Goal: Understand process/instructions: Learn about a topic

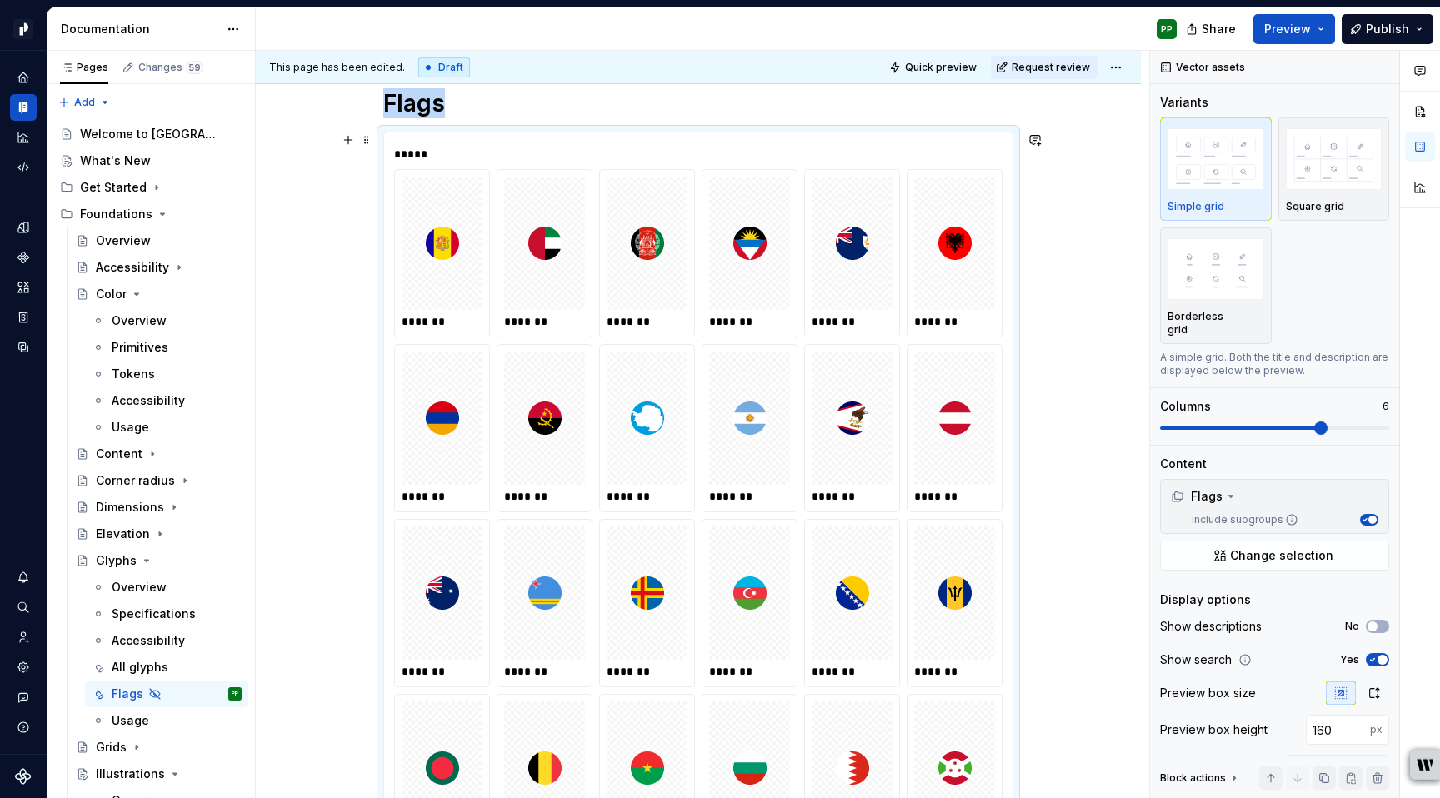
scroll to position [233, 0]
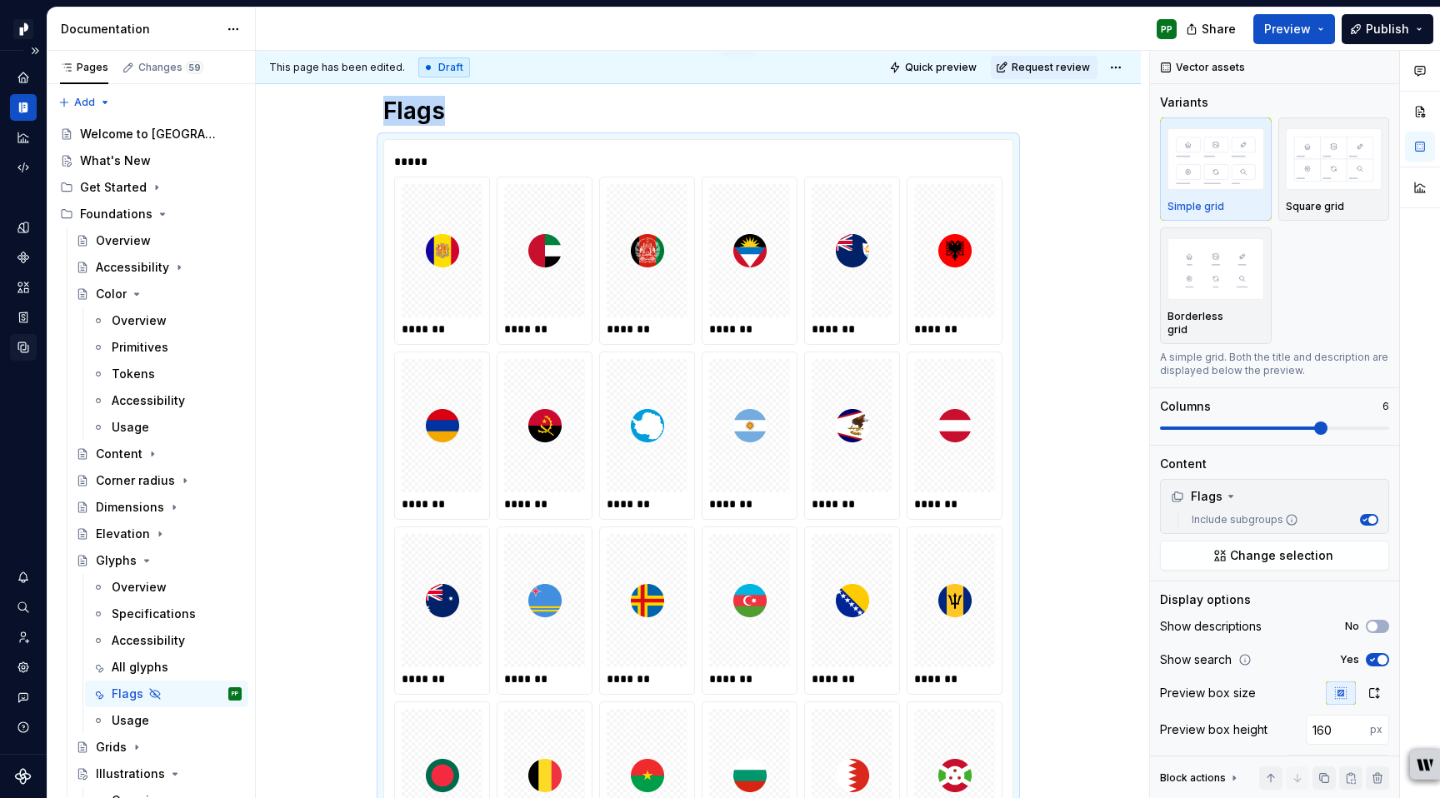
click at [24, 340] on icon "Data sources" at bounding box center [23, 347] width 15 height 15
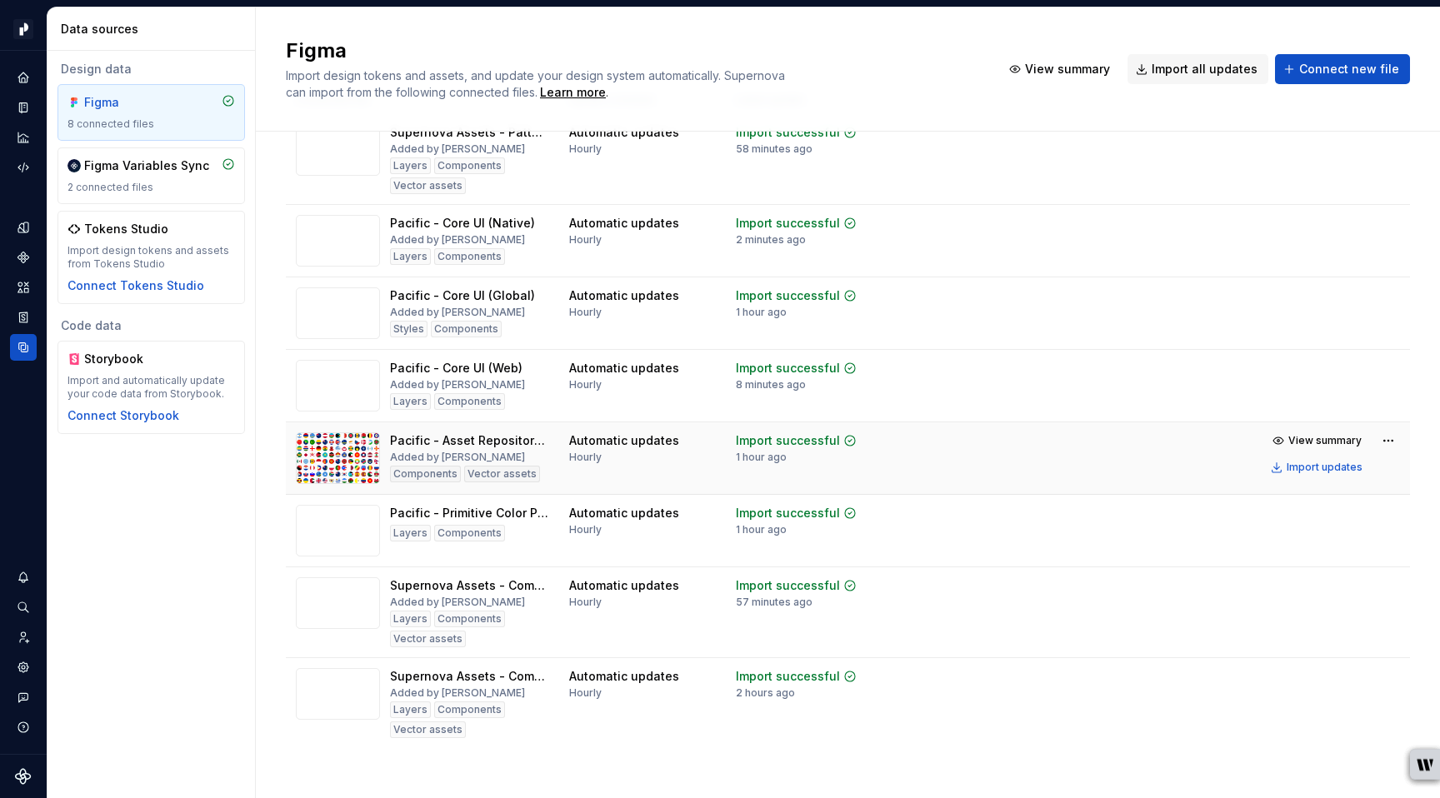
scroll to position [83, 0]
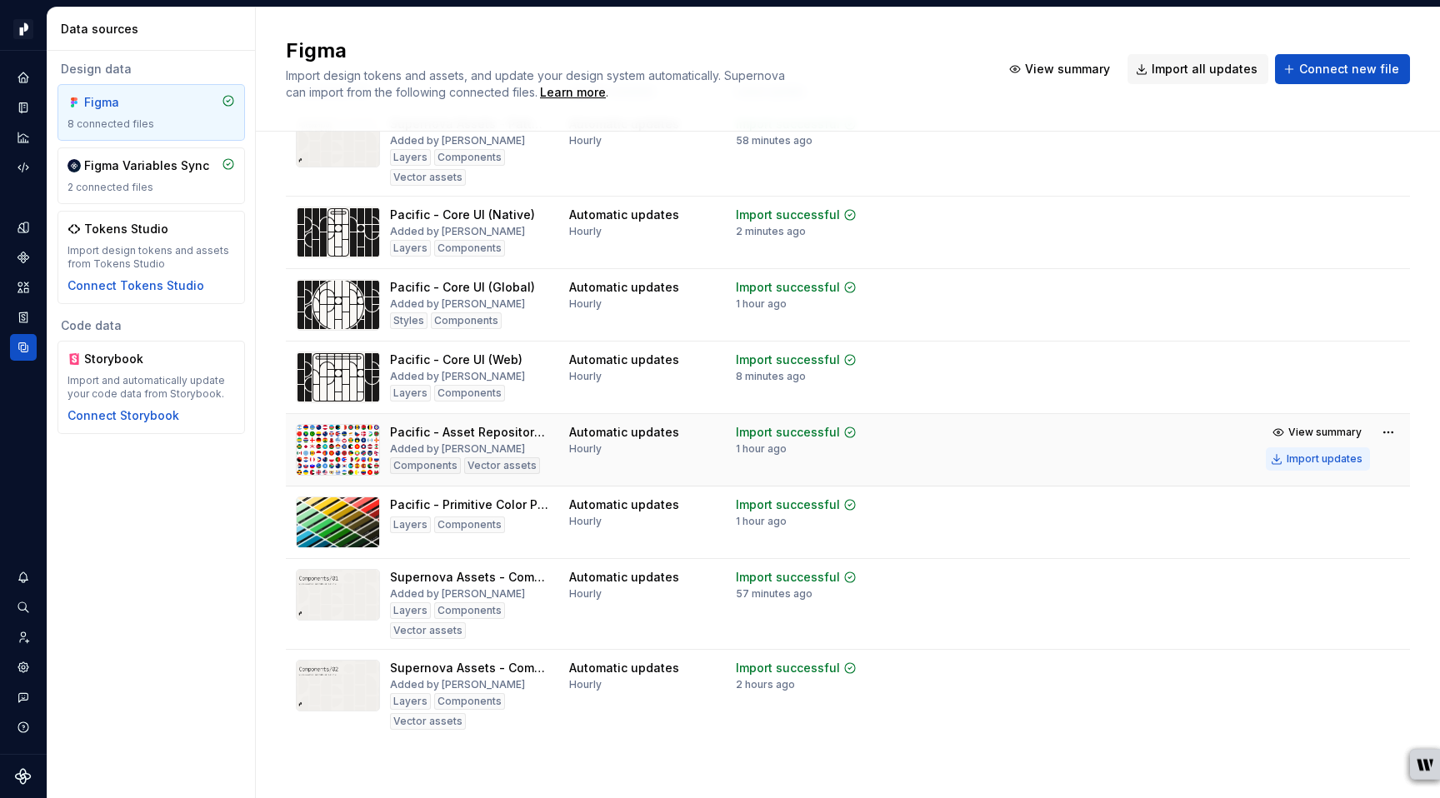
click at [1320, 457] on div "Import updates" at bounding box center [1324, 458] width 76 height 13
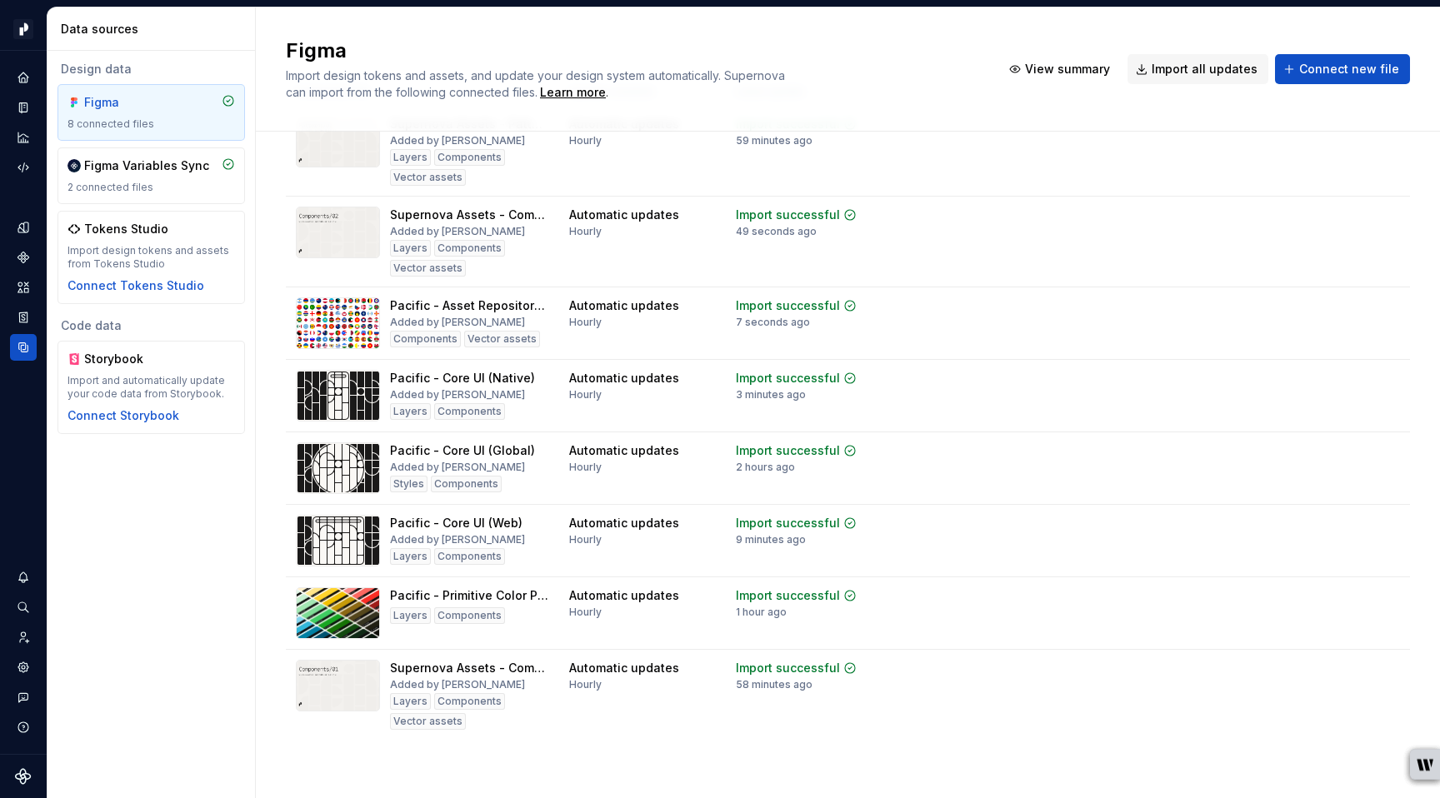
click at [189, 615] on div "Design data Figma 8 connected files Figma Variables Sync 2 connected files Toke…" at bounding box center [150, 424] width 207 height 747
click at [25, 106] on icon "Documentation" at bounding box center [25, 107] width 7 height 9
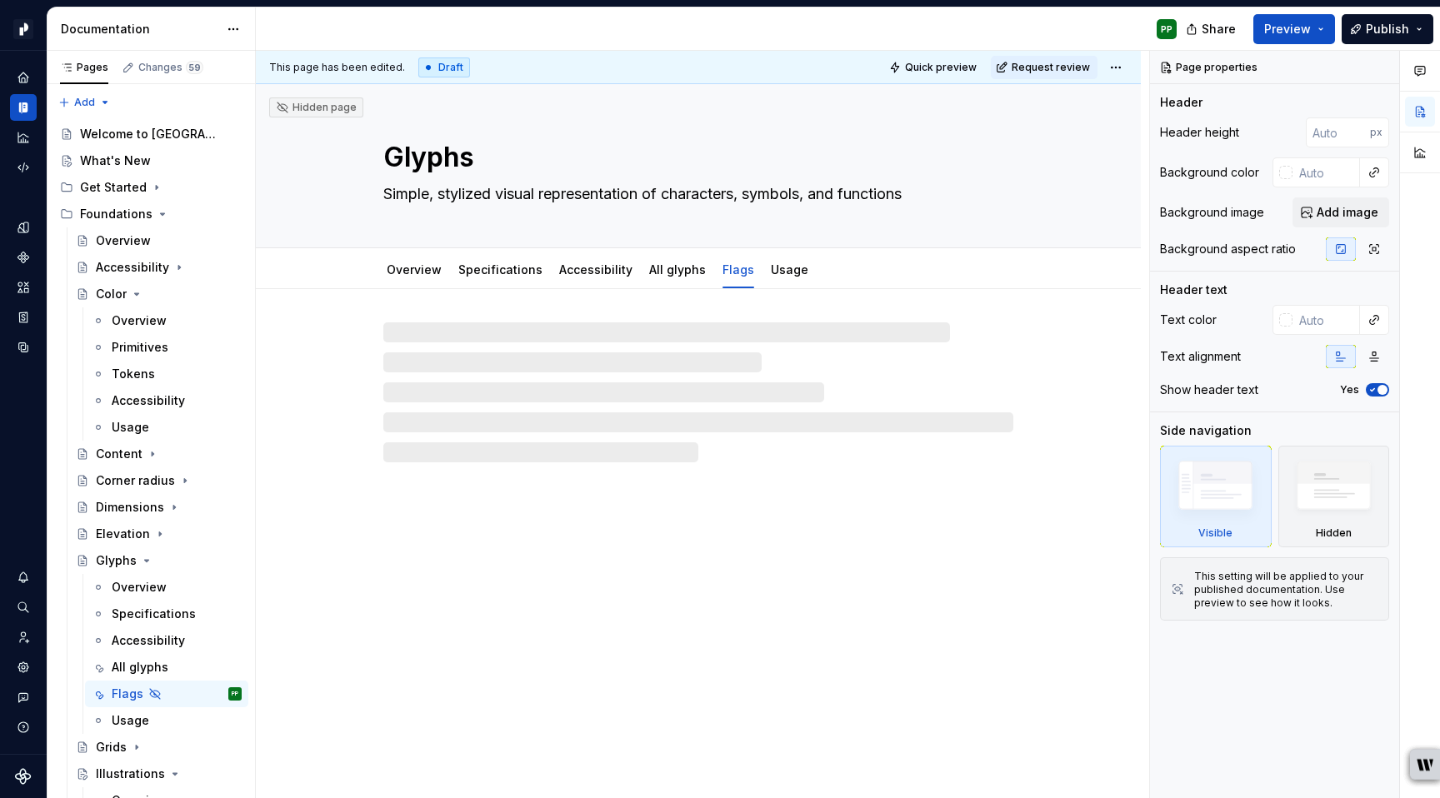
type textarea "*"
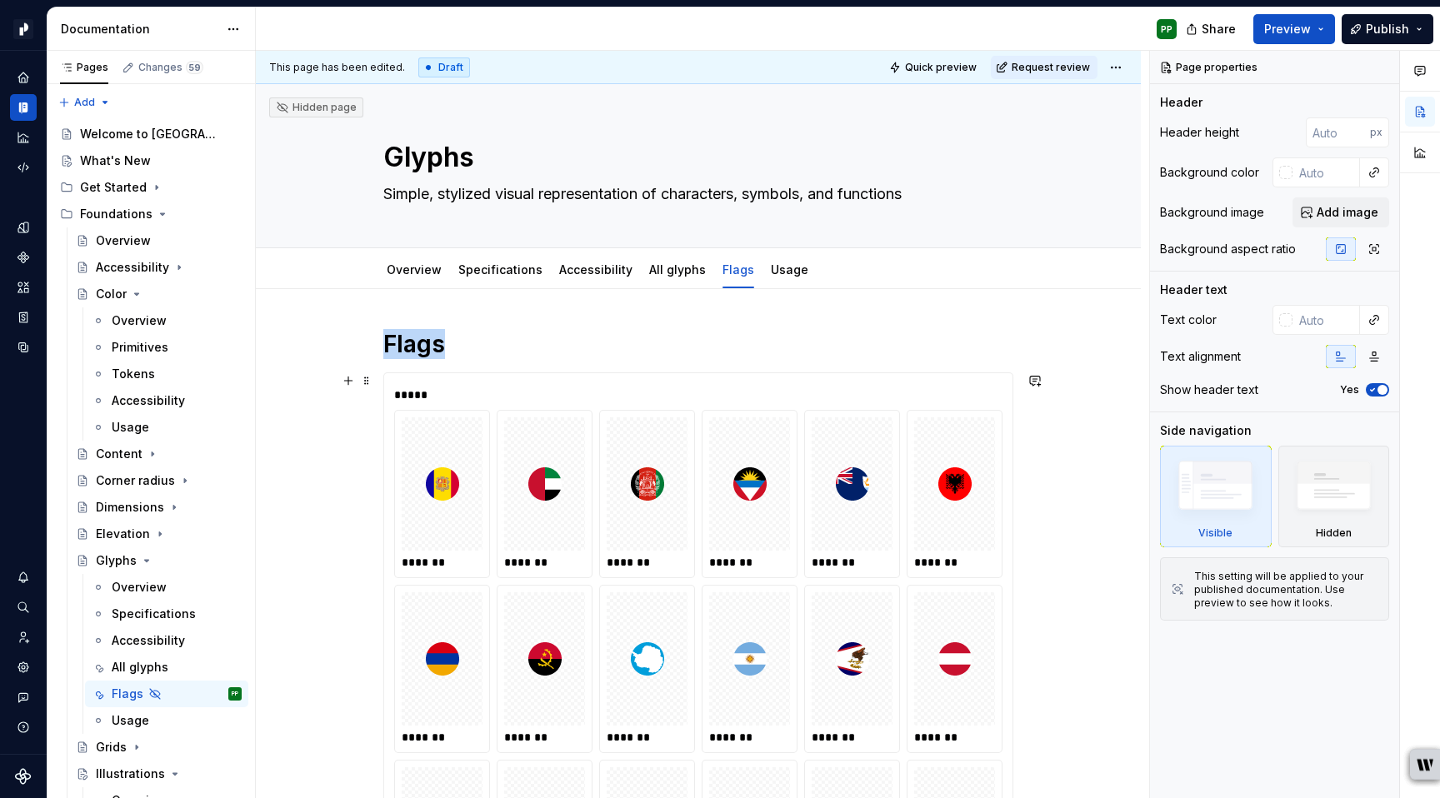
click at [713, 479] on div at bounding box center [749, 483] width 81 height 133
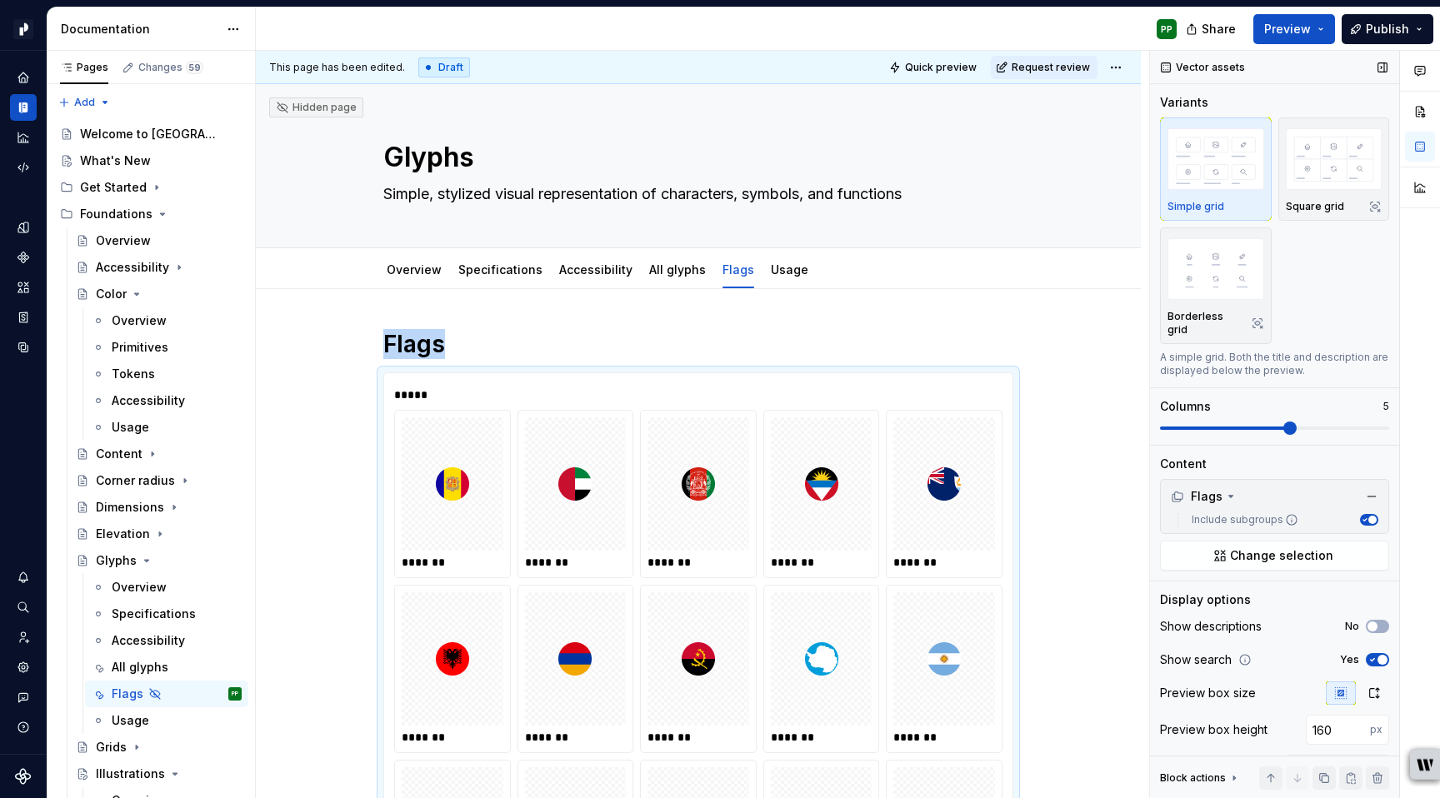
scroll to position [322, 0]
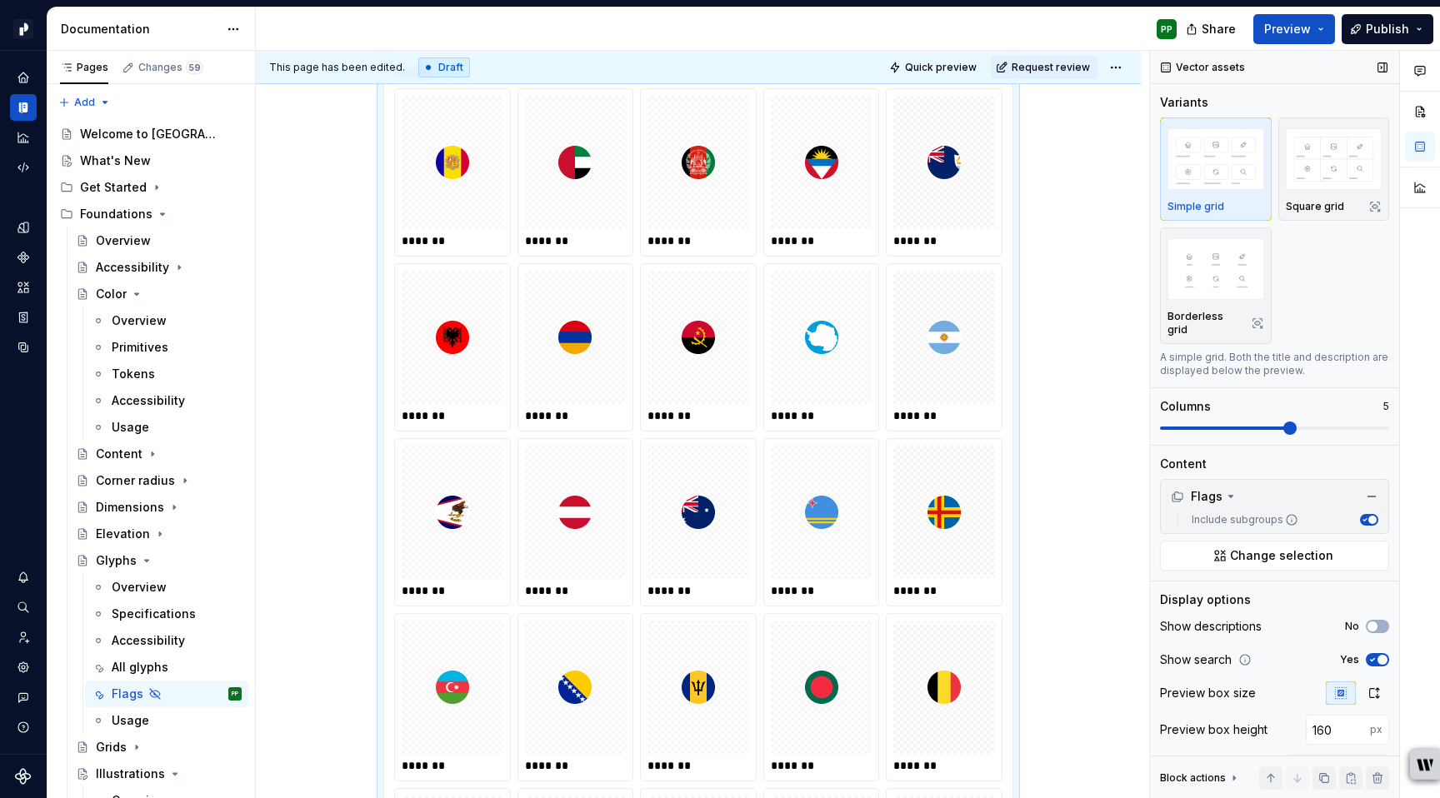
click at [1296, 422] on span at bounding box center [1289, 428] width 13 height 13
click at [1337, 715] on input "160" at bounding box center [1337, 730] width 64 height 30
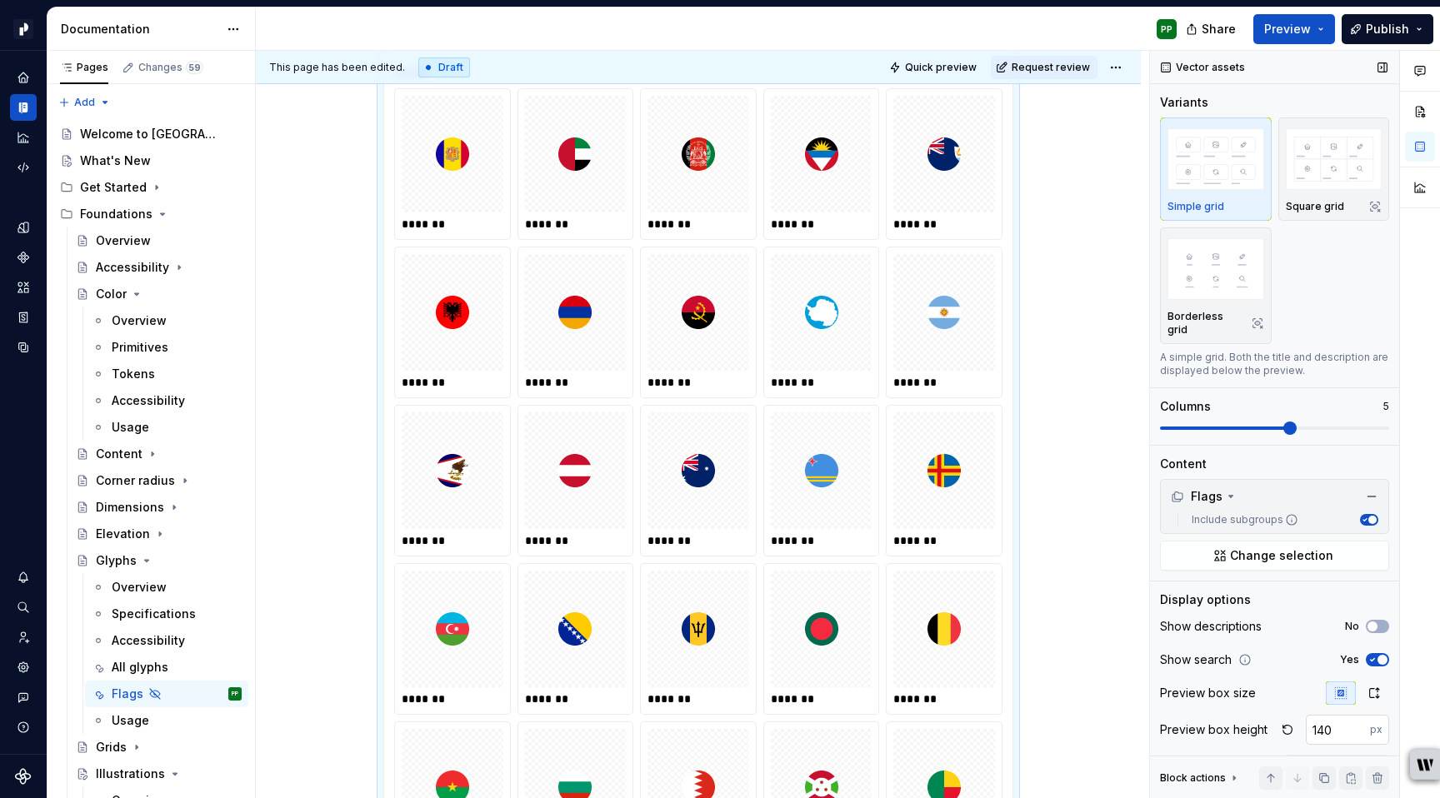
click at [1337, 715] on input "140" at bounding box center [1337, 730] width 64 height 30
type input "120"
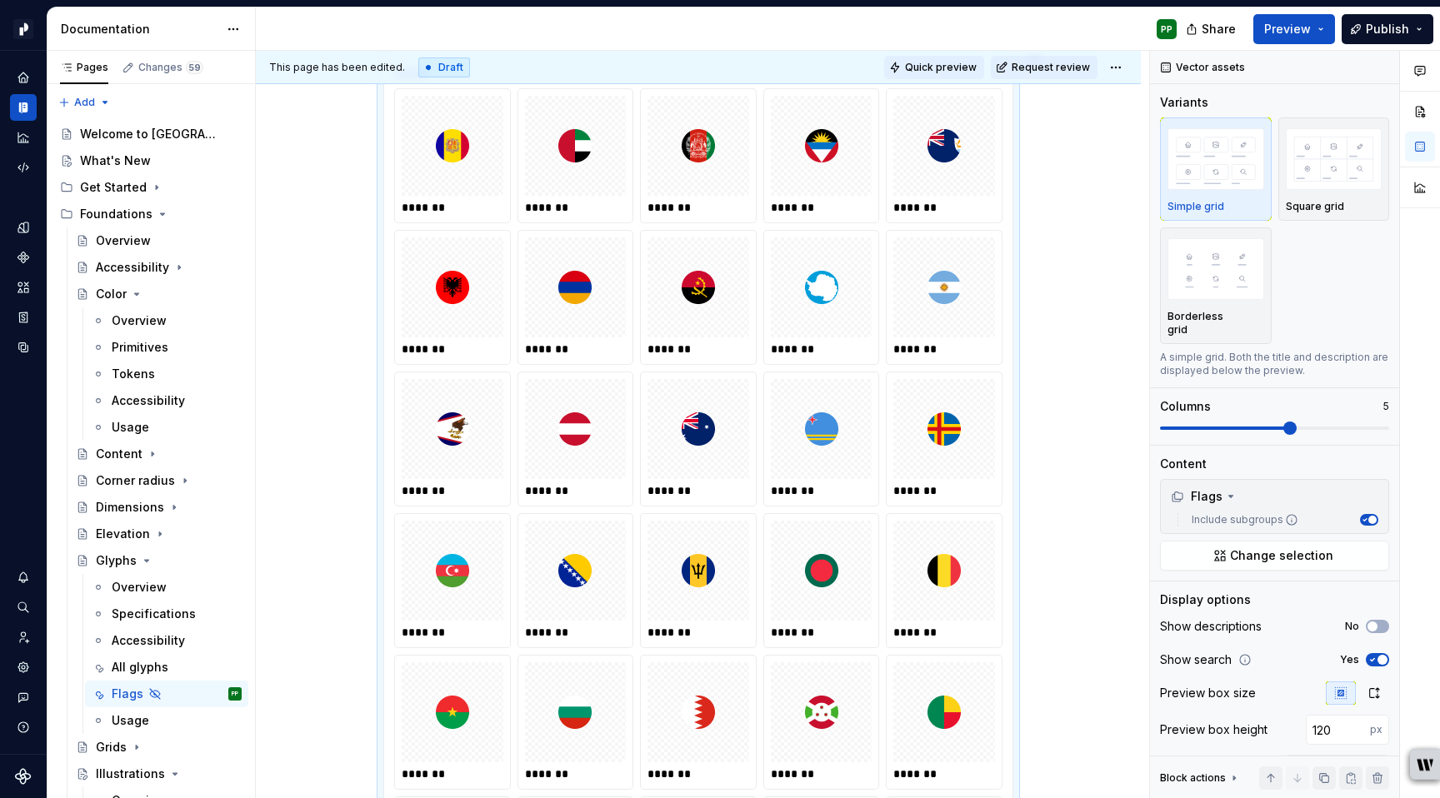
click at [953, 66] on span "Quick preview" at bounding box center [941, 67] width 72 height 13
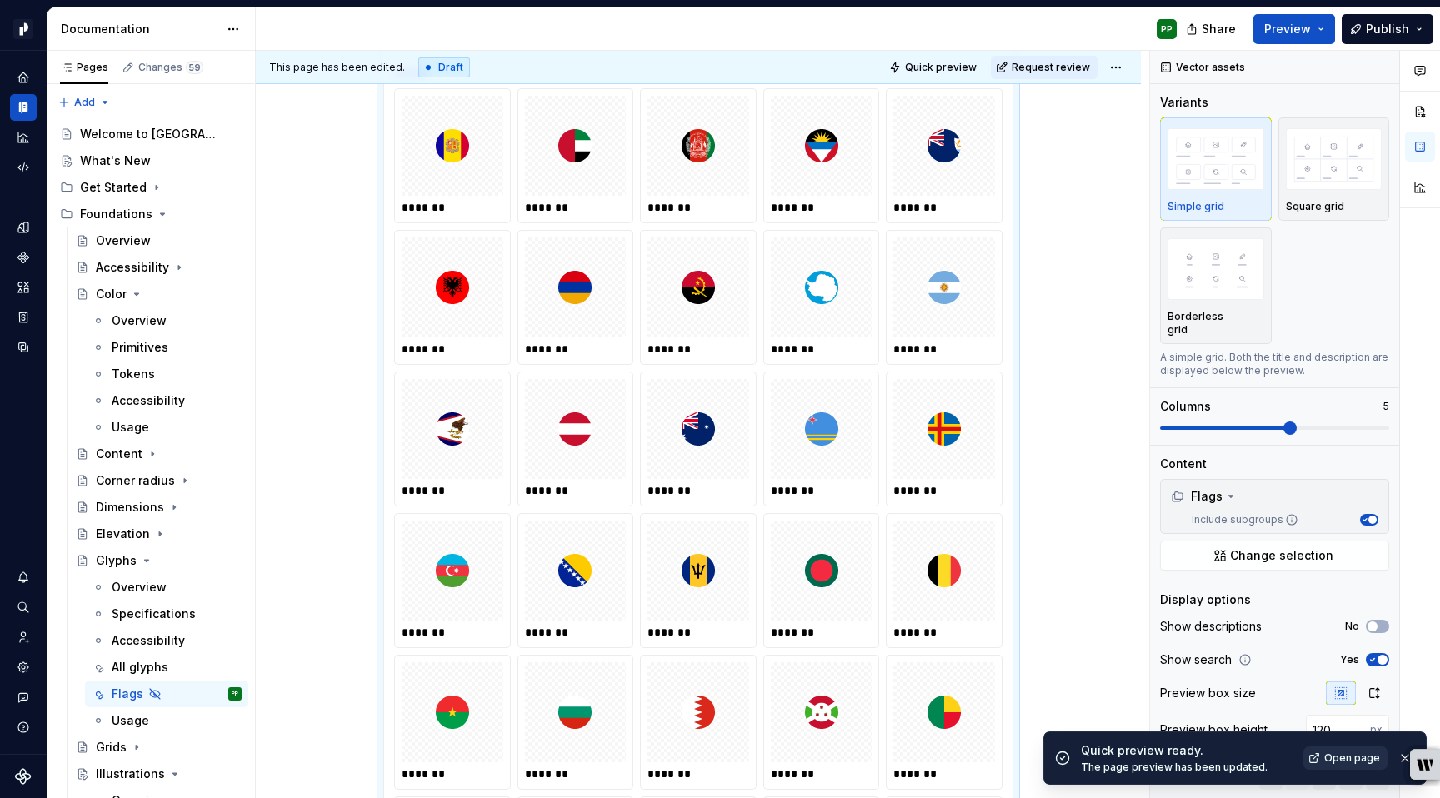
click at [1360, 756] on span "Open page" at bounding box center [1352, 757] width 56 height 13
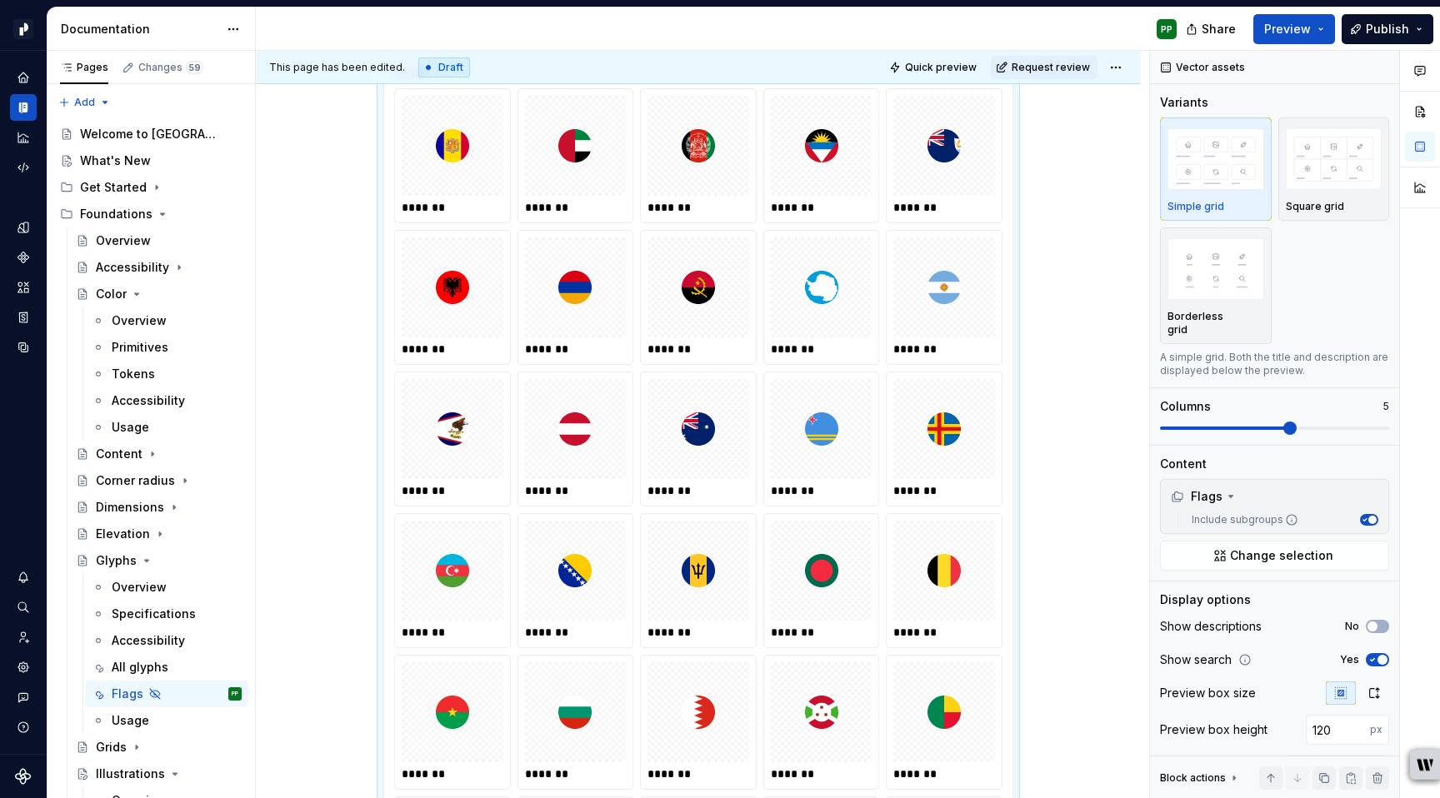
type textarea "*"
click at [1341, 716] on input "120" at bounding box center [1337, 730] width 64 height 30
type input "135"
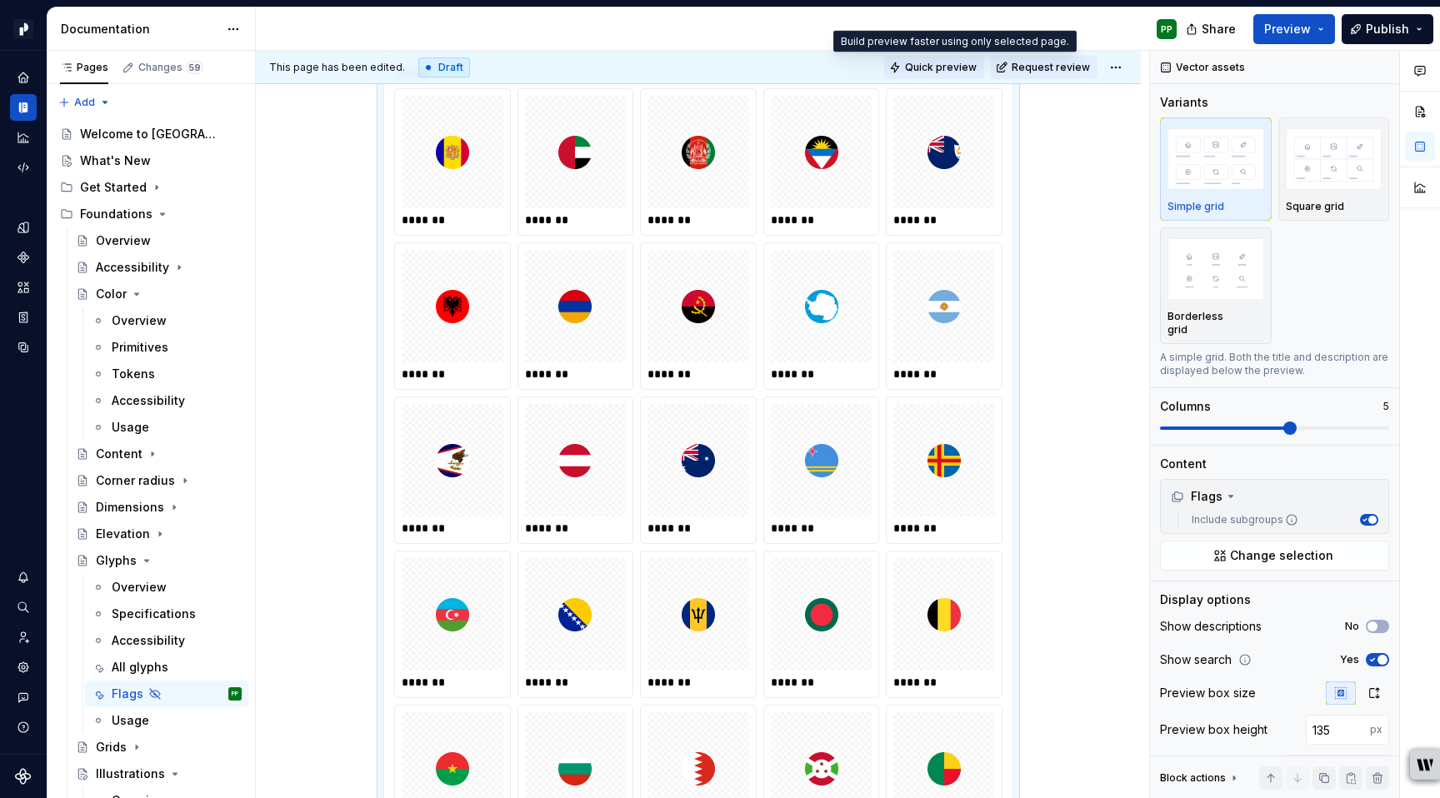
click at [958, 66] on span "Quick preview" at bounding box center [941, 67] width 72 height 13
click at [1322, 27] on button "Preview" at bounding box center [1294, 29] width 82 height 30
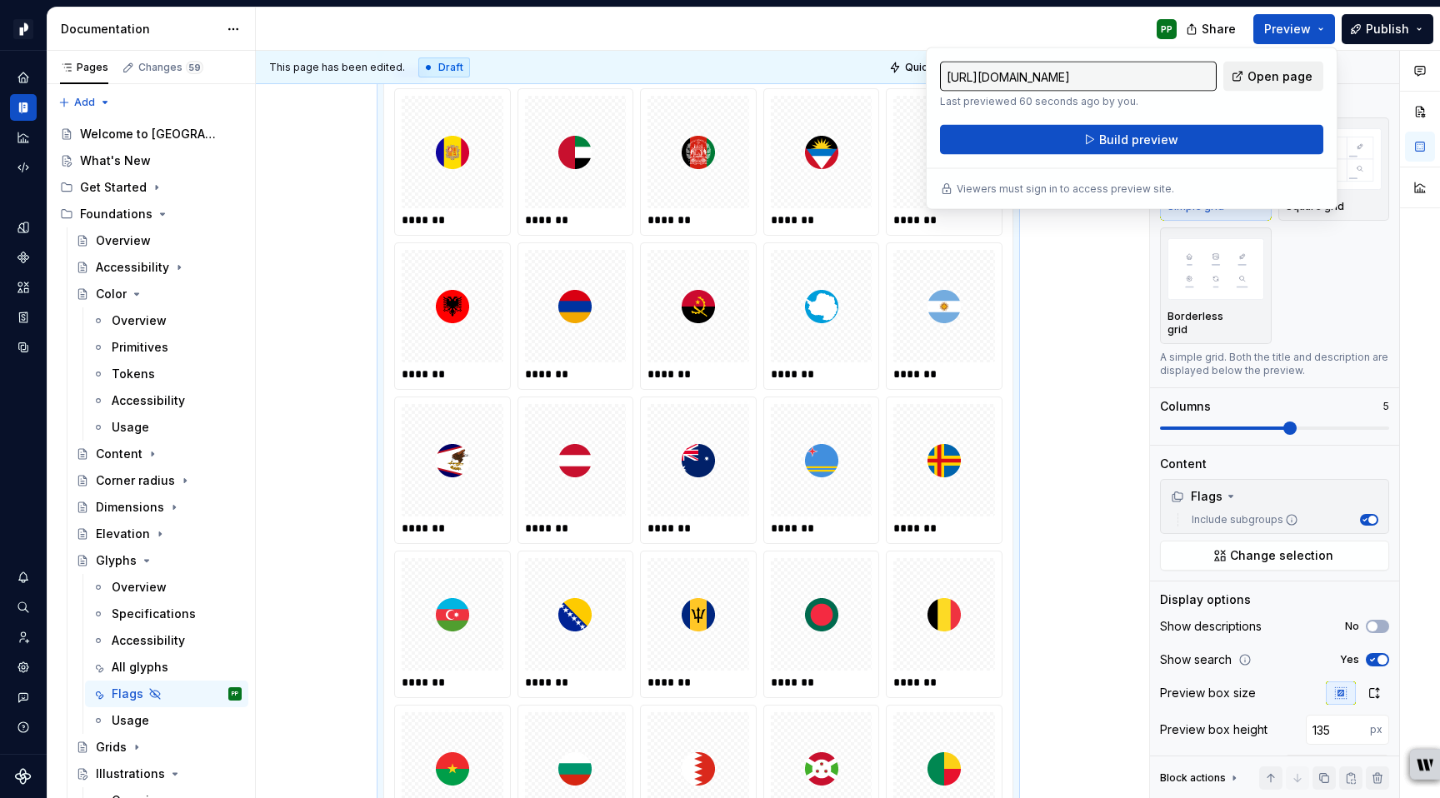
click at [1284, 74] on span "Open page" at bounding box center [1279, 76] width 65 height 17
type textarea "*"
click at [1320, 29] on button "Preview" at bounding box center [1294, 29] width 82 height 30
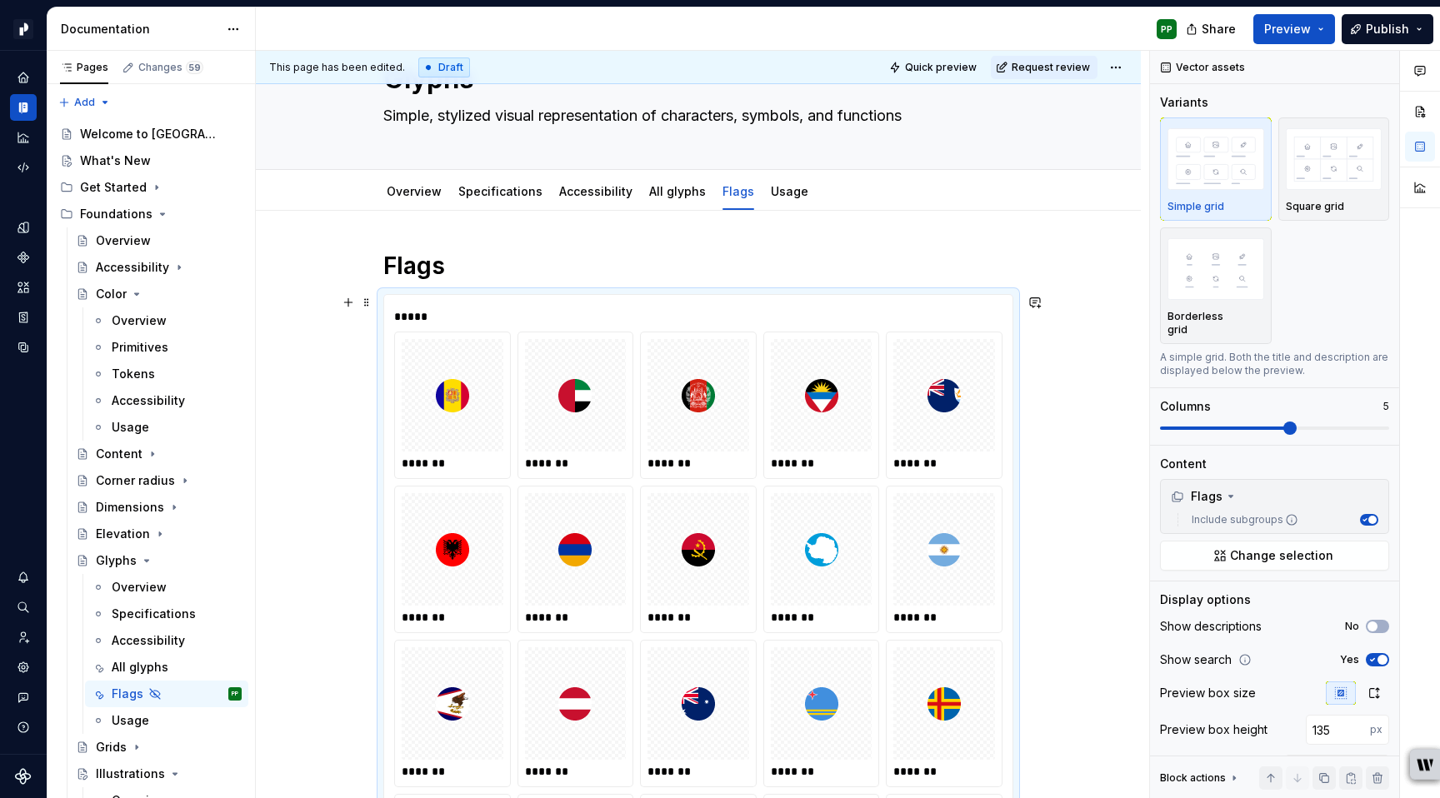
scroll to position [0, 0]
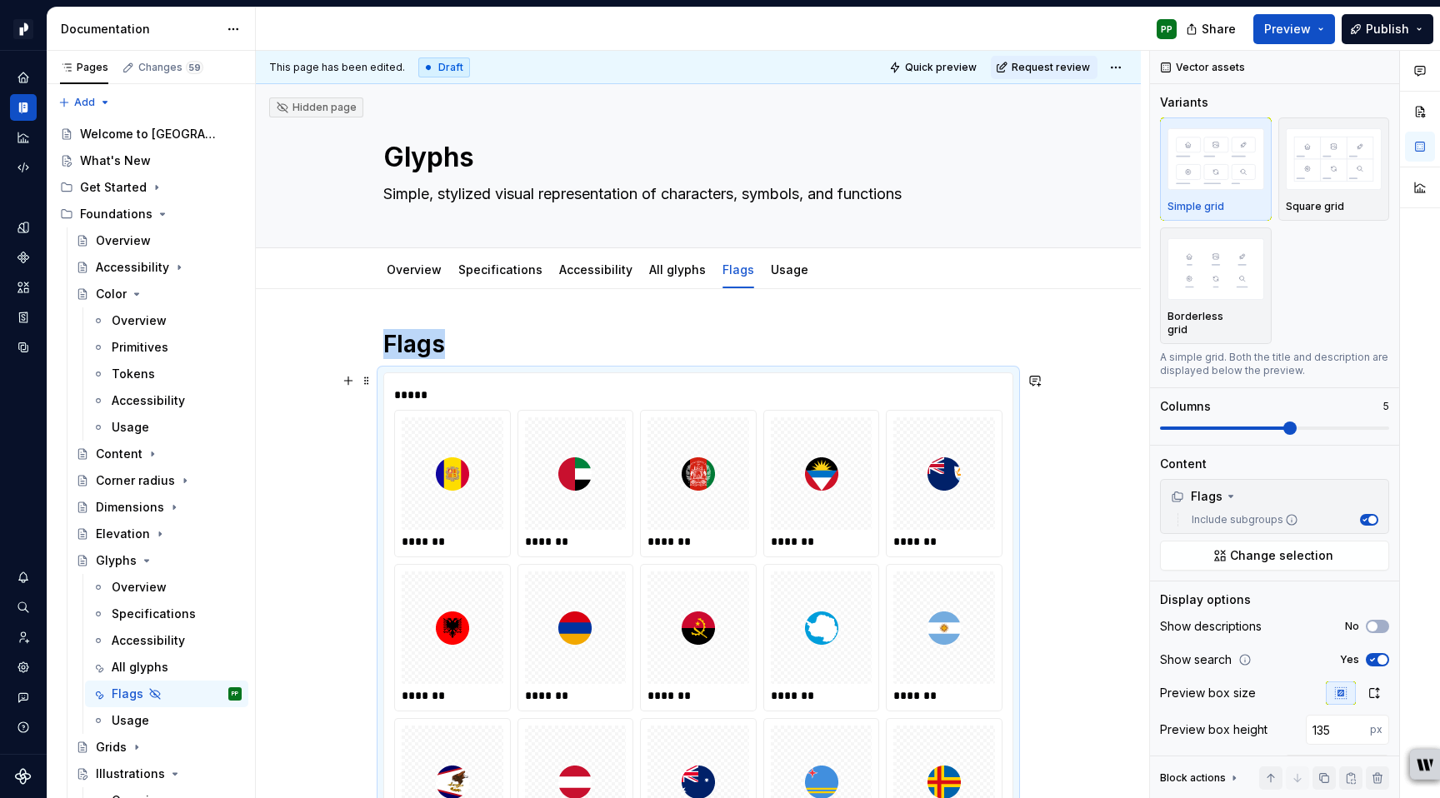
click at [437, 535] on div "*******" at bounding box center [453, 541] width 102 height 17
click at [444, 539] on div "*******" at bounding box center [453, 541] width 102 height 17
click at [440, 542] on div "*******" at bounding box center [453, 541] width 102 height 17
click at [469, 500] on img at bounding box center [452, 473] width 33 height 99
click at [529, 543] on div "*******" at bounding box center [576, 541] width 102 height 17
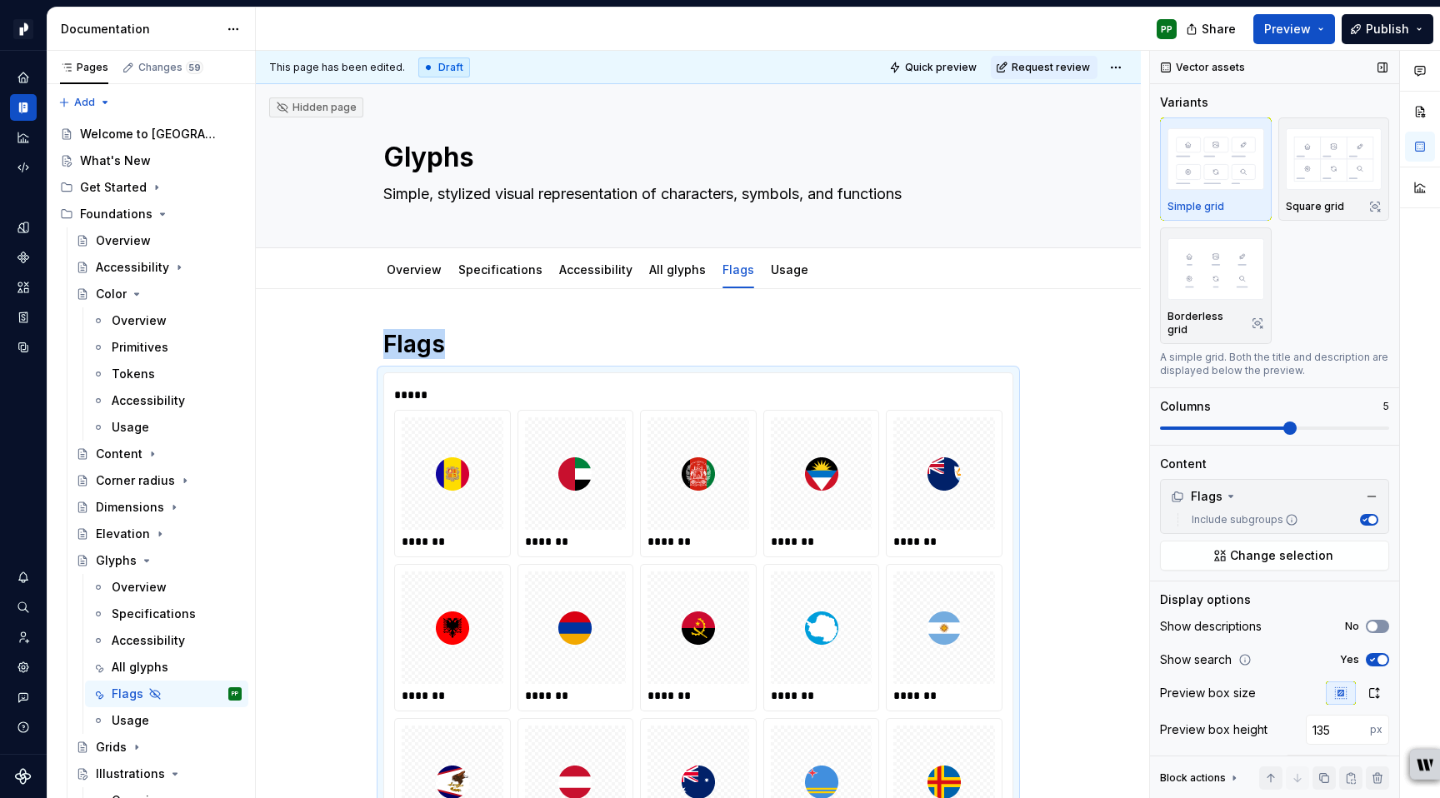
click at [1373, 621] on span "button" at bounding box center [1372, 626] width 10 height 10
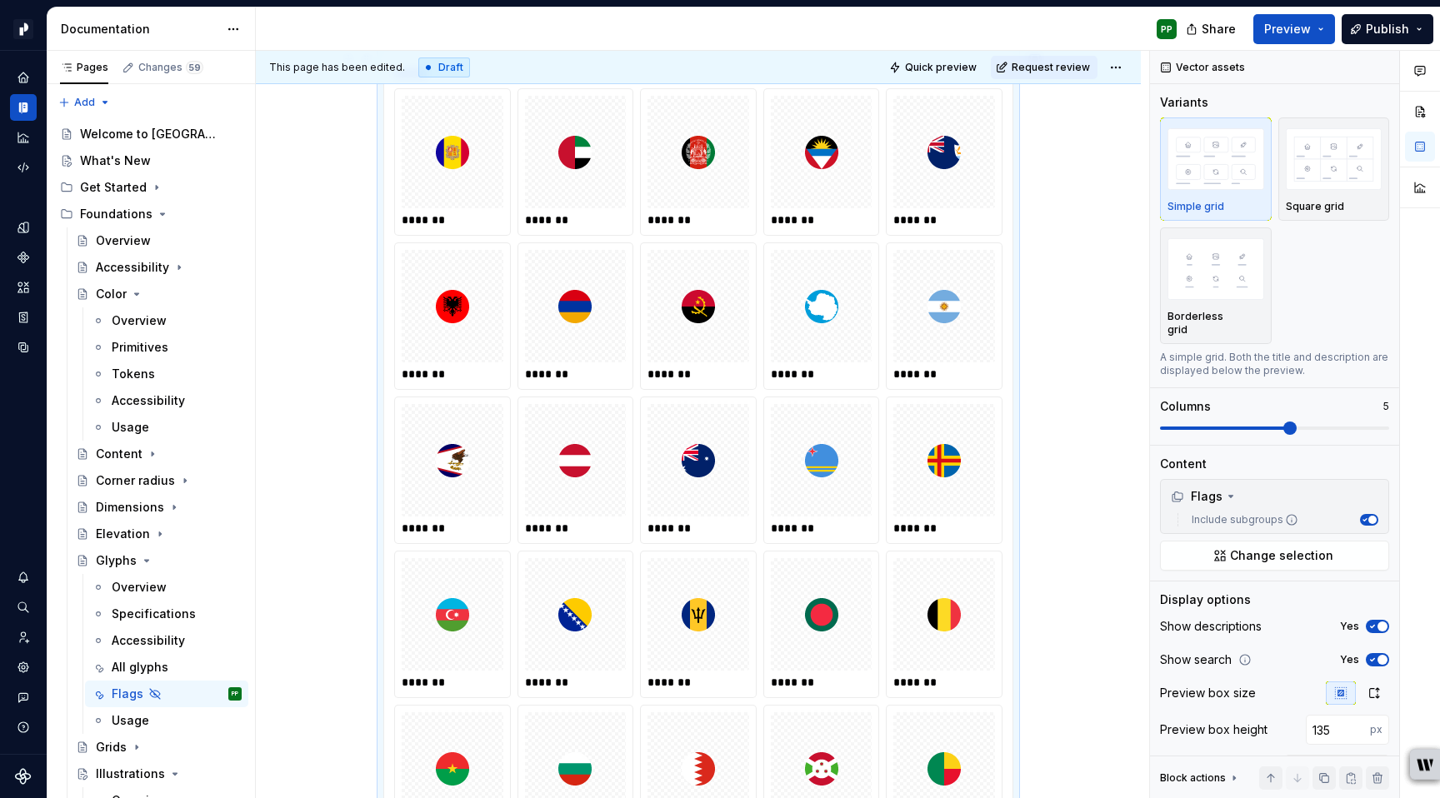
click at [465, 204] on div at bounding box center [453, 152] width 102 height 112
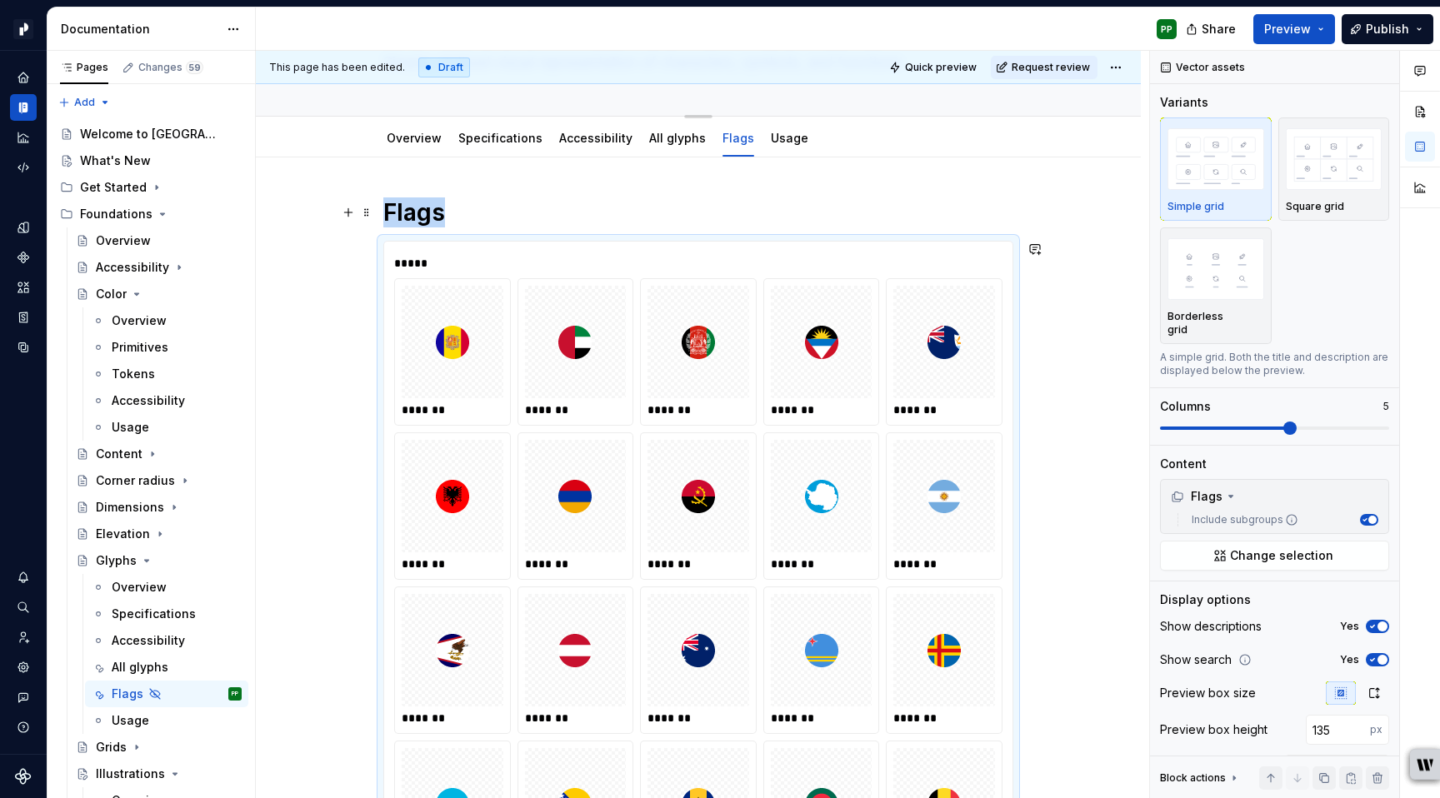
scroll to position [20, 0]
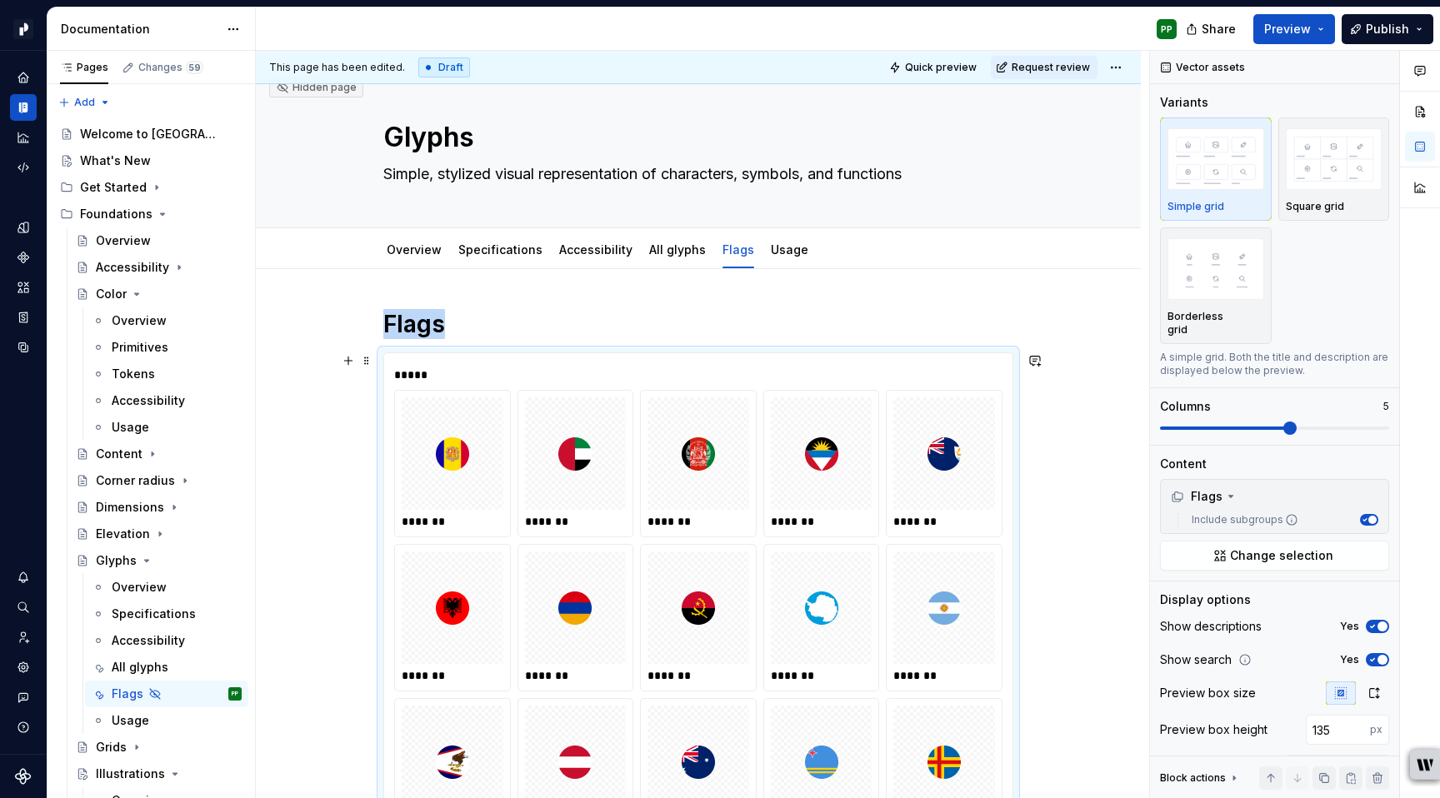
click at [470, 508] on div at bounding box center [453, 453] width 102 height 112
click at [460, 480] on img at bounding box center [452, 453] width 33 height 99
click at [460, 517] on div "*******" at bounding box center [453, 521] width 102 height 17
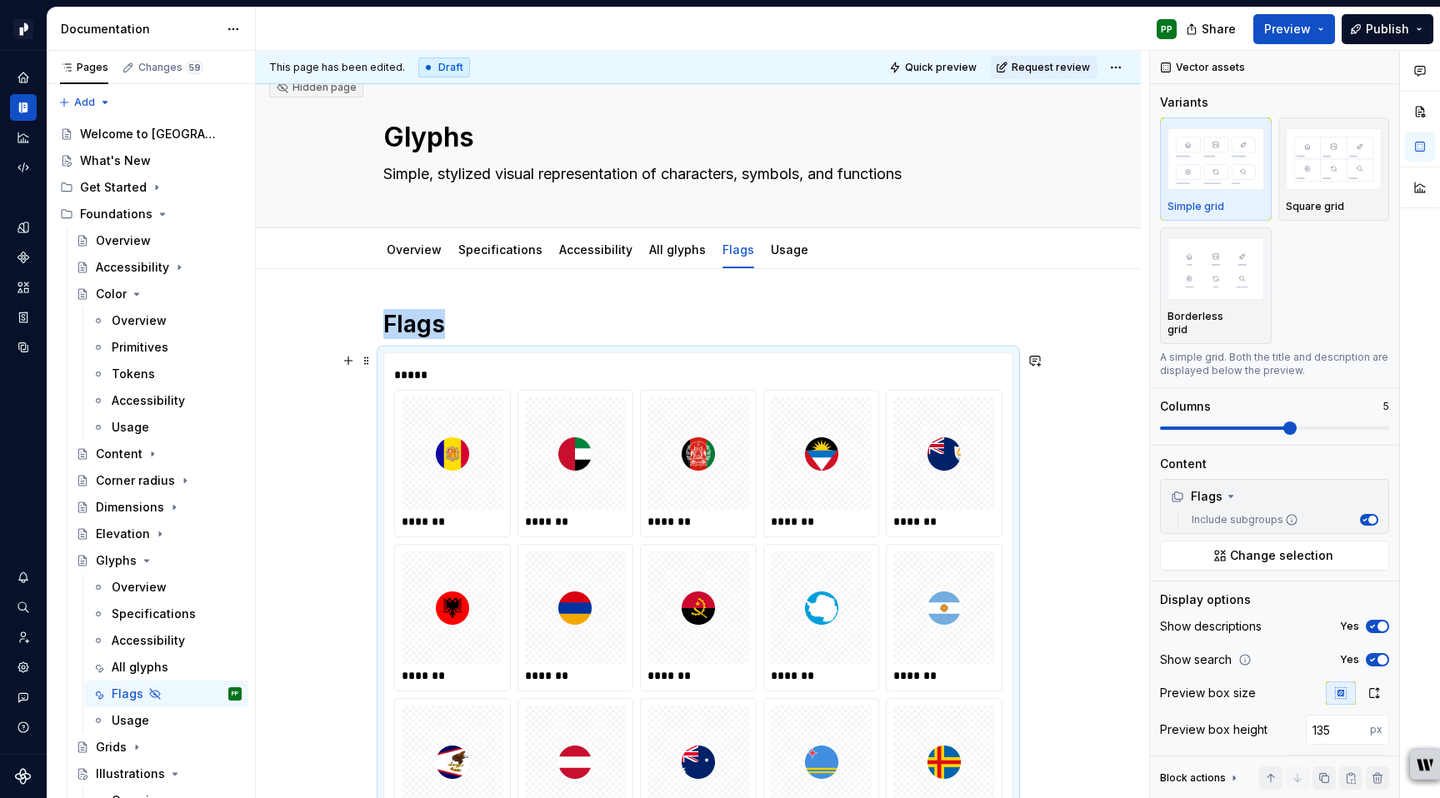
click at [460, 432] on img at bounding box center [452, 453] width 33 height 99
click at [460, 512] on div "*******" at bounding box center [452, 464] width 115 height 146
click at [455, 460] on img at bounding box center [452, 453] width 33 height 99
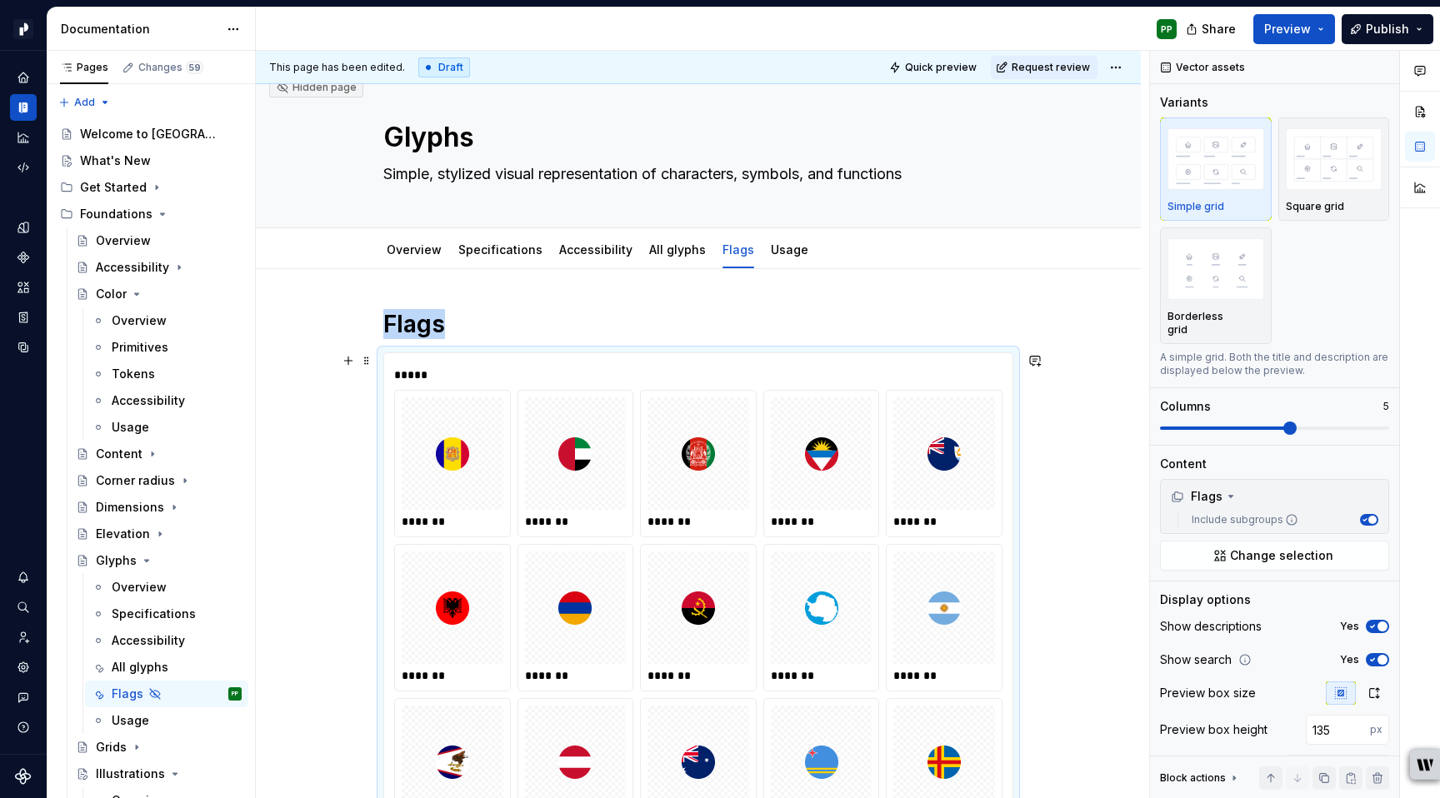
click at [550, 485] on div at bounding box center [576, 453] width 102 height 112
click at [709, 489] on img at bounding box center [697, 453] width 33 height 99
click at [756, 522] on div "*******" at bounding box center [698, 464] width 115 height 146
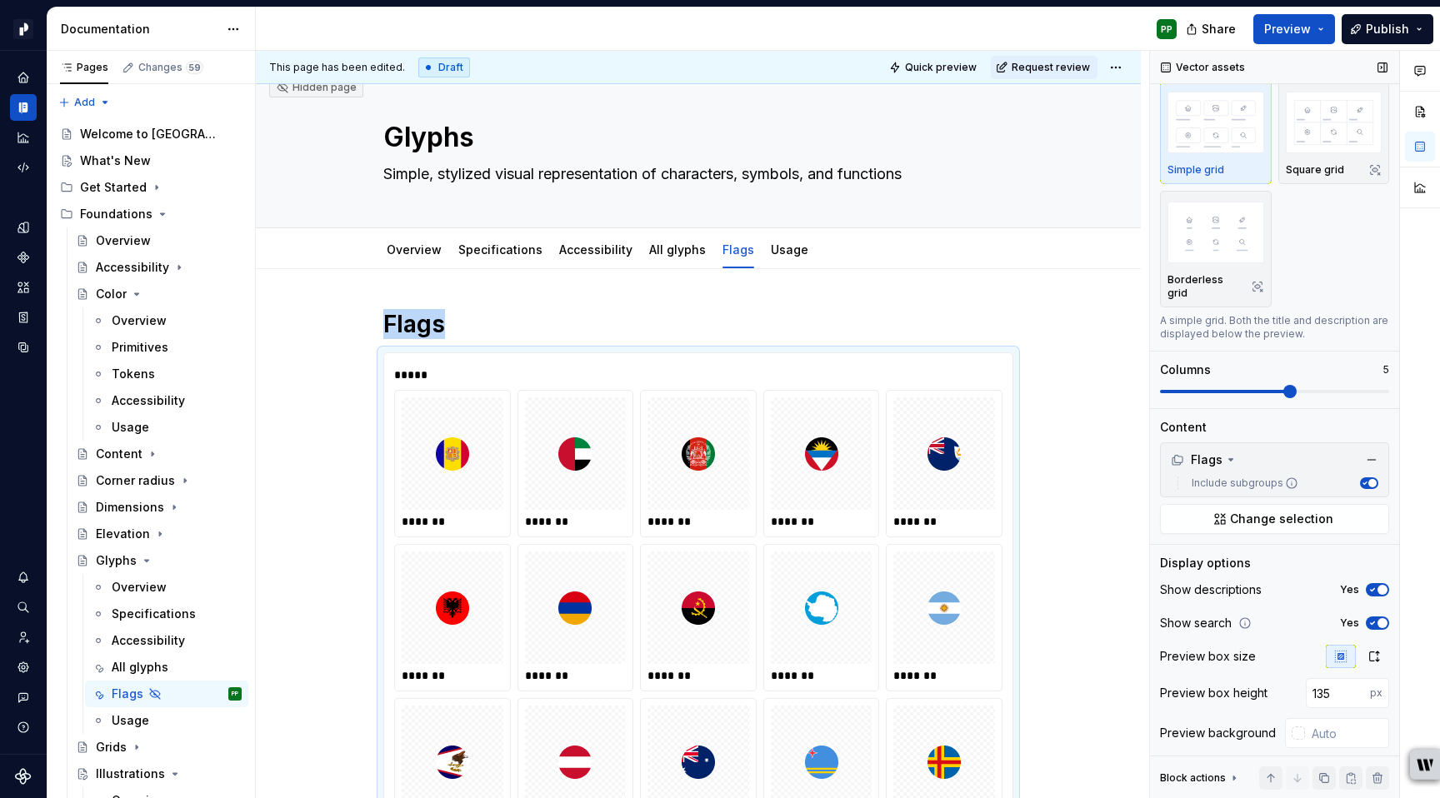
click at [1379, 585] on span "button" at bounding box center [1382, 590] width 10 height 10
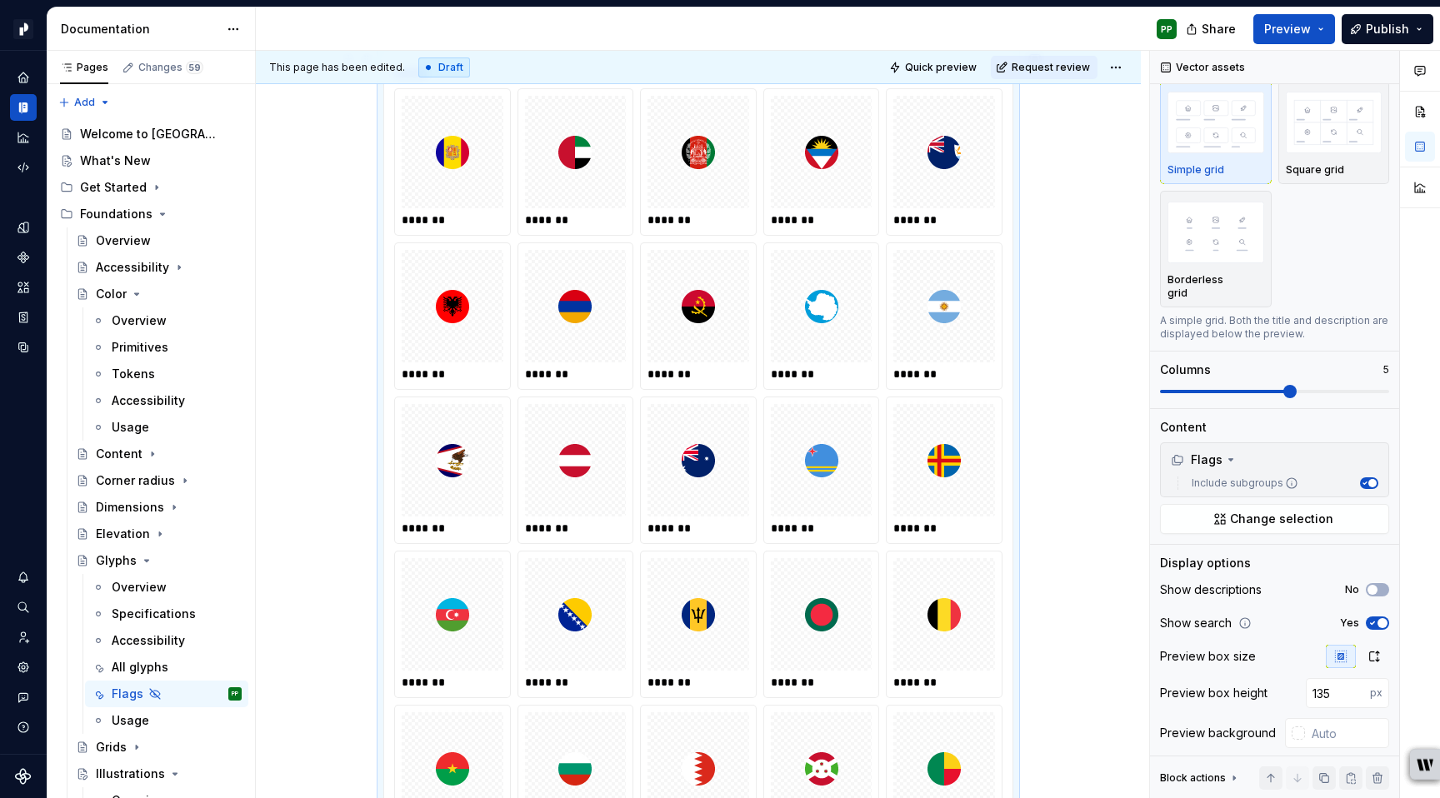
scroll to position [0, 0]
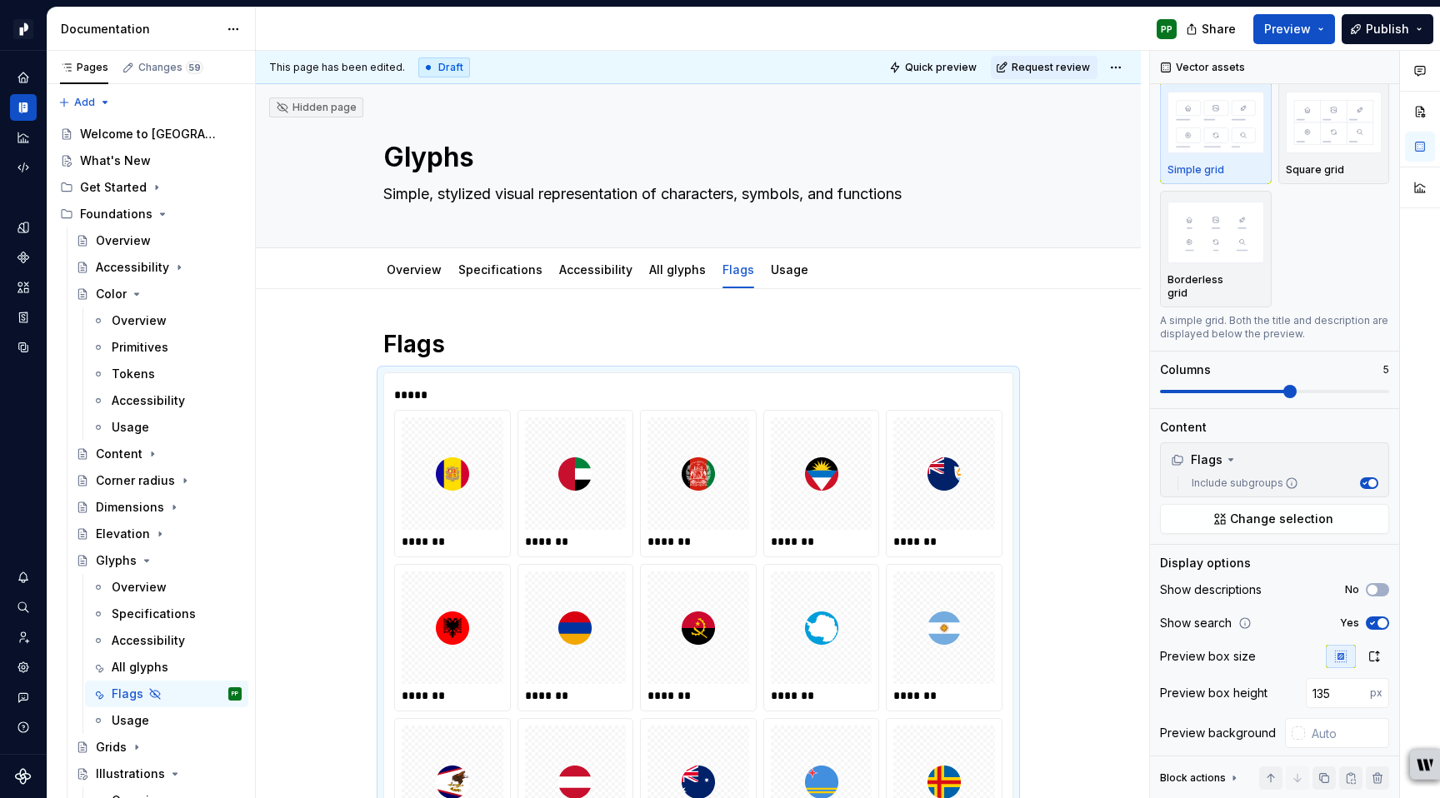
type textarea "*"
